Goal: Book appointment/travel/reservation

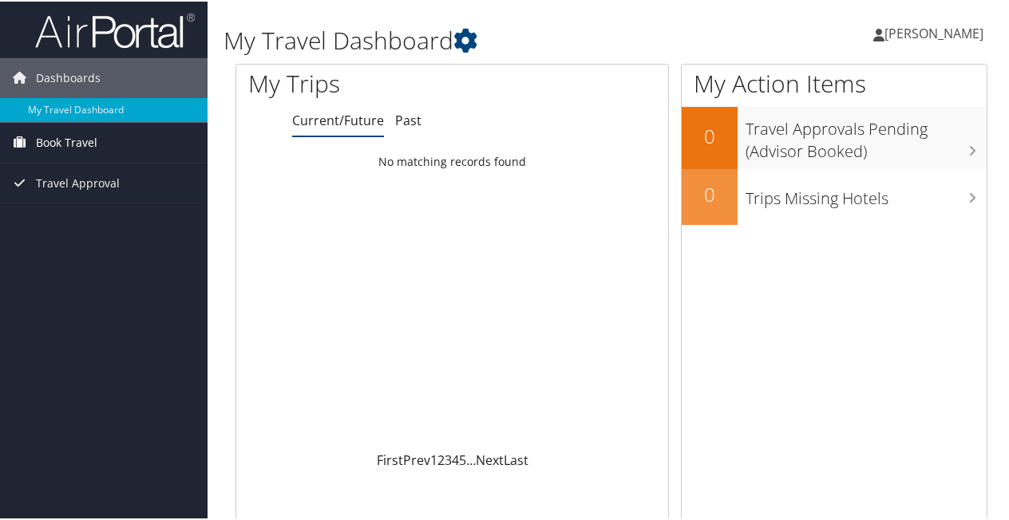
click at [89, 134] on span "Book Travel" at bounding box center [66, 141] width 61 height 40
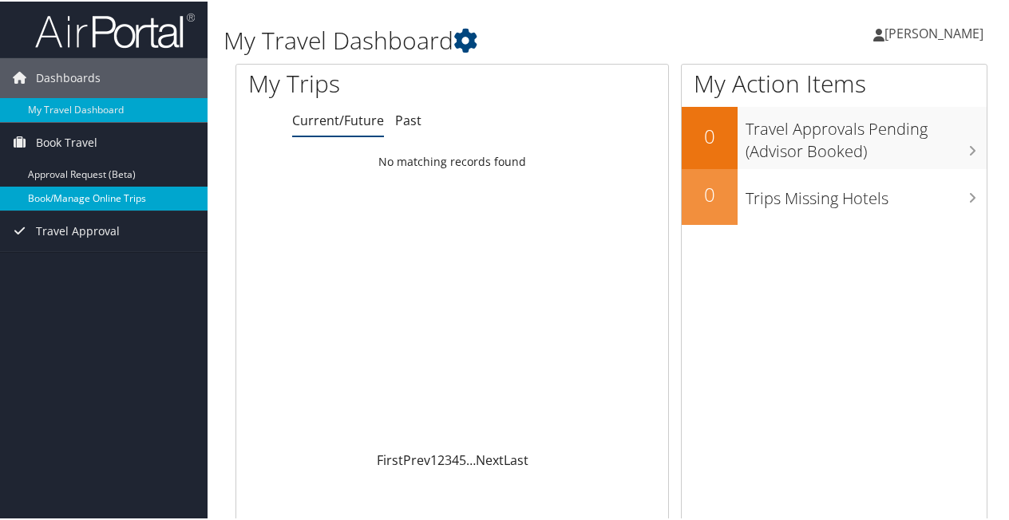
click at [94, 196] on link "Book/Manage Online Trips" at bounding box center [103, 197] width 207 height 24
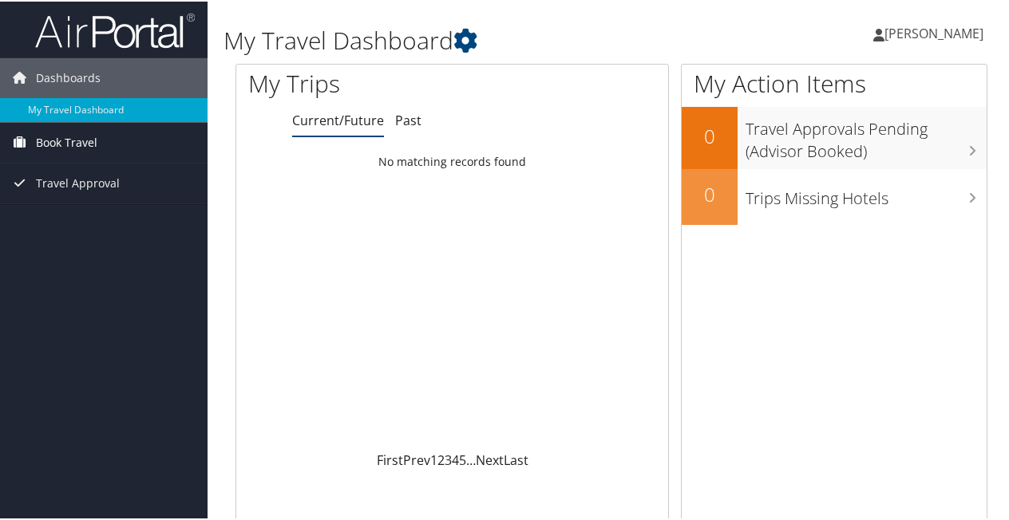
click at [62, 133] on span "Book Travel" at bounding box center [66, 141] width 61 height 40
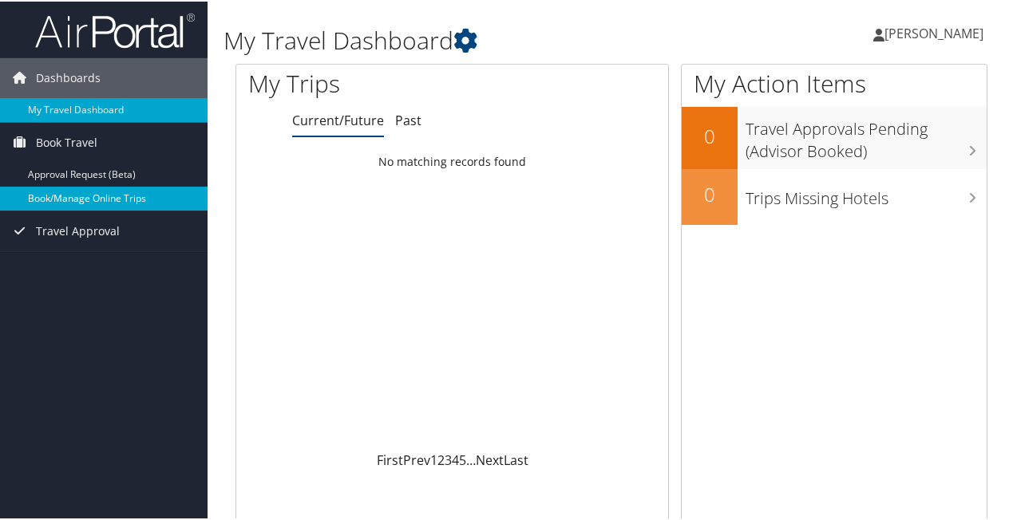
click at [70, 192] on link "Book/Manage Online Trips" at bounding box center [103, 197] width 207 height 24
